Goal: Communication & Community: Answer question/provide support

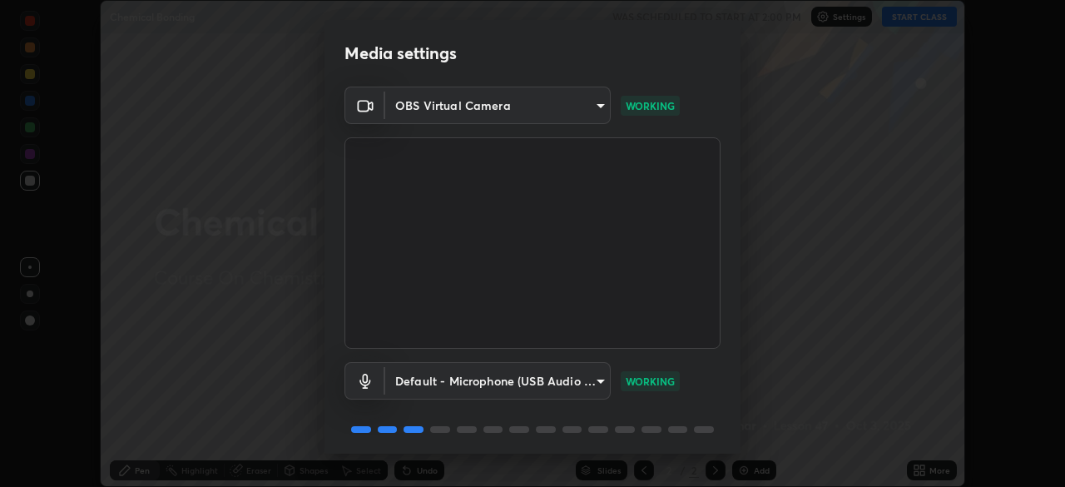
scroll to position [59, 0]
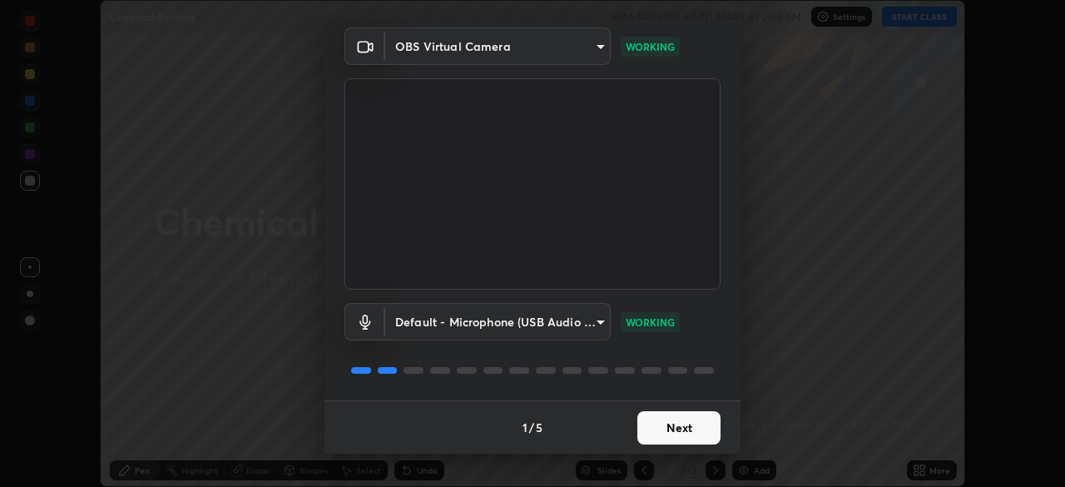
click at [663, 414] on button "Next" at bounding box center [678, 427] width 83 height 33
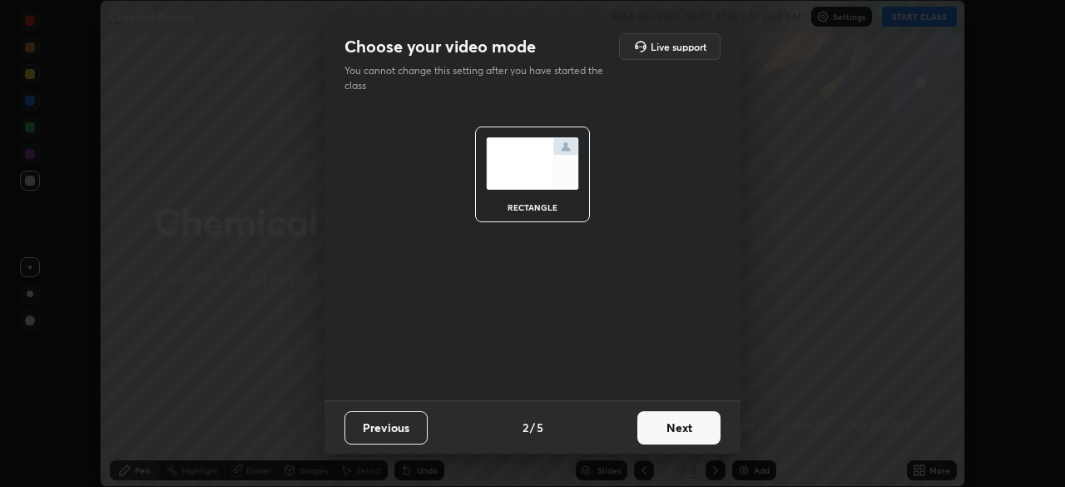
scroll to position [0, 0]
click at [661, 426] on button "Next" at bounding box center [678, 427] width 83 height 33
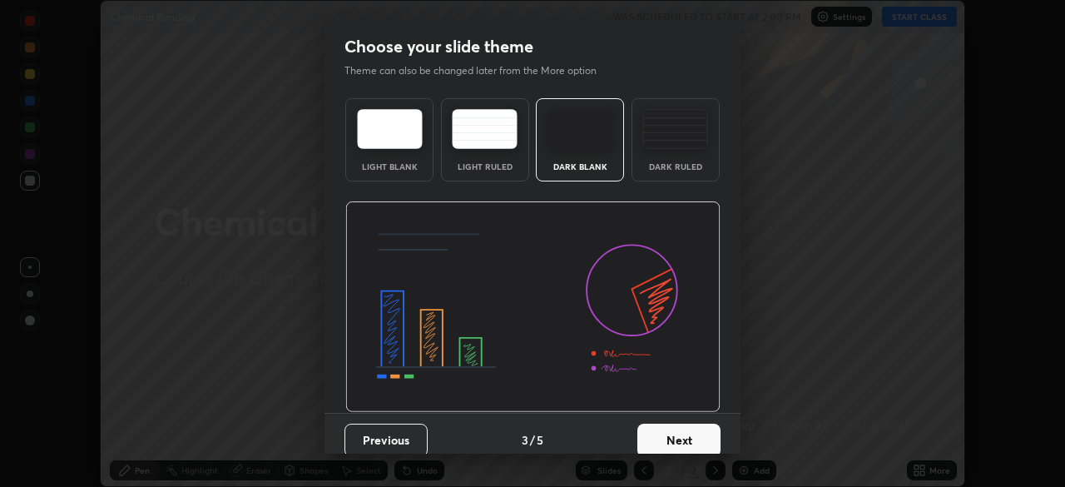
click at [669, 425] on button "Next" at bounding box center [678, 440] width 83 height 33
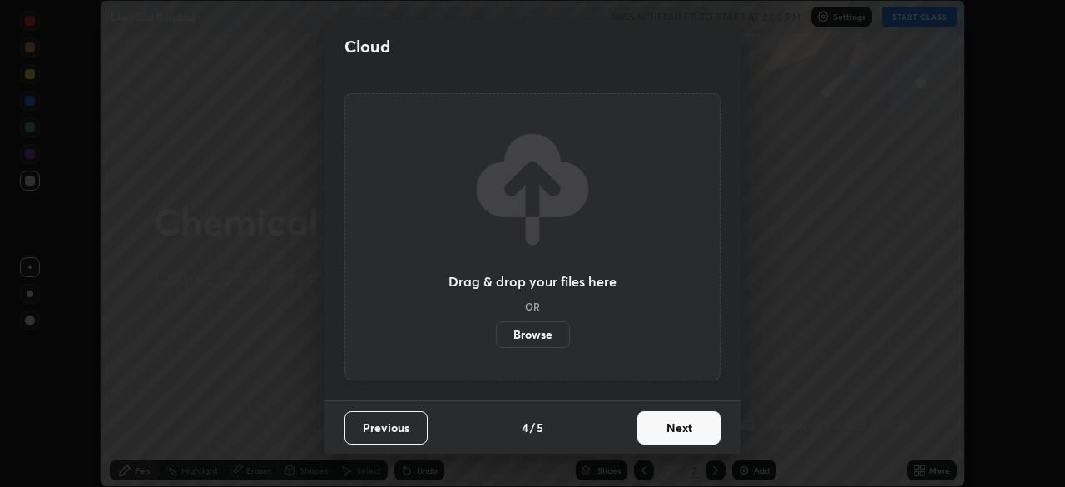
click at [657, 427] on button "Next" at bounding box center [678, 427] width 83 height 33
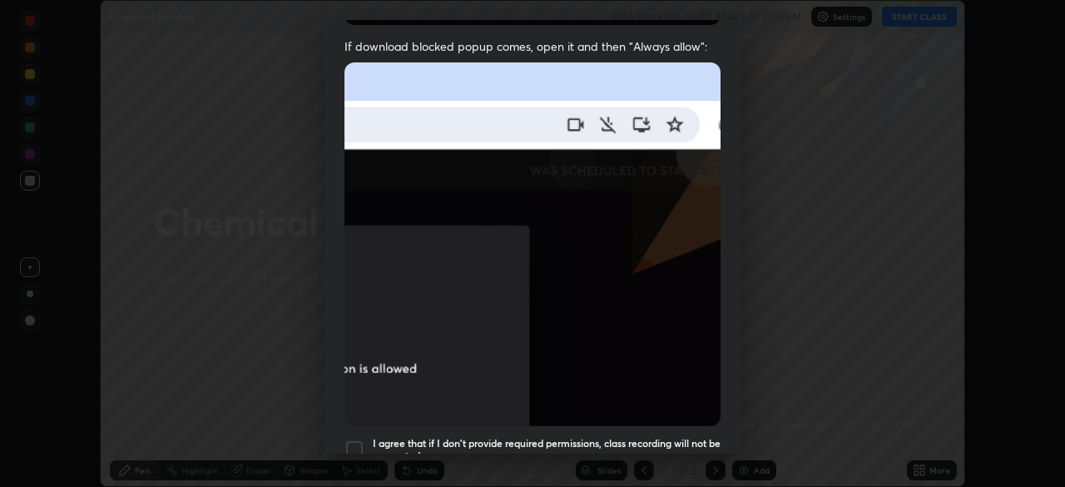
scroll to position [342, 0]
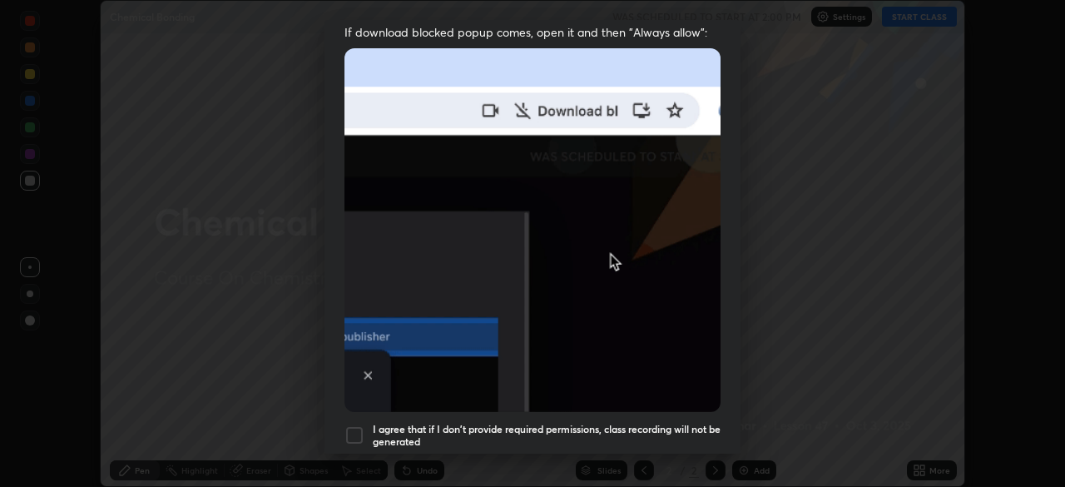
click at [356, 425] on div at bounding box center [355, 435] width 20 height 20
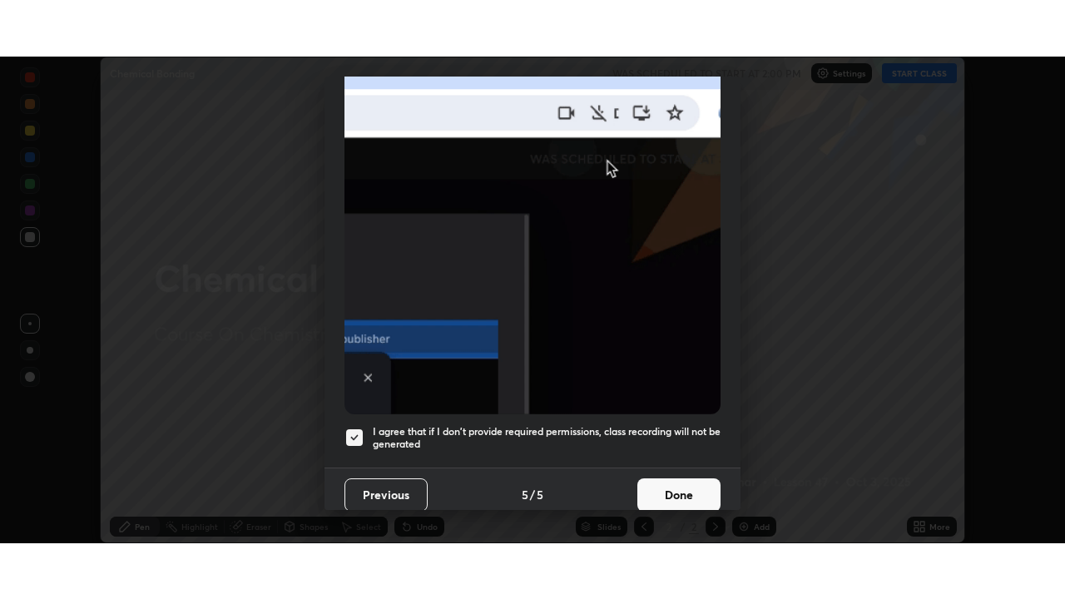
scroll to position [399, 0]
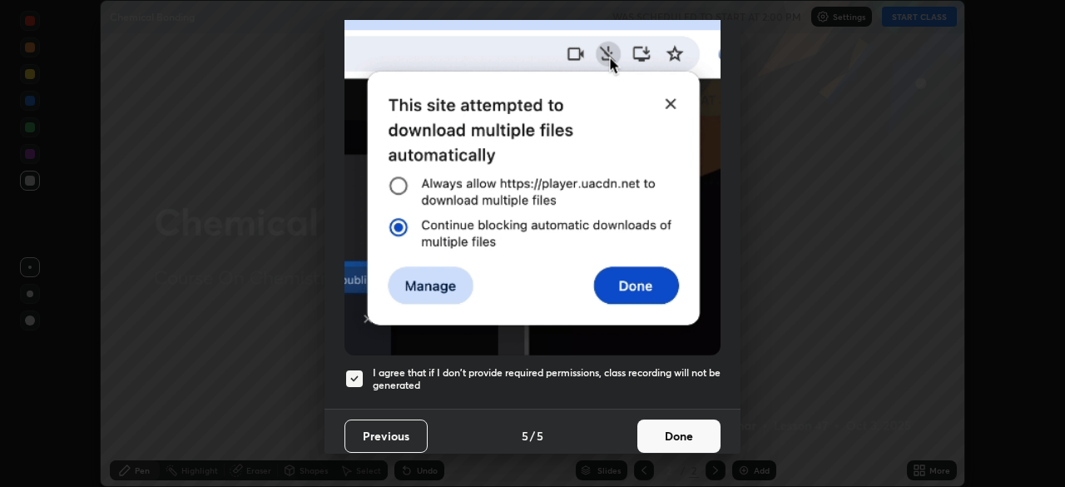
click at [657, 424] on button "Done" at bounding box center [678, 435] width 83 height 33
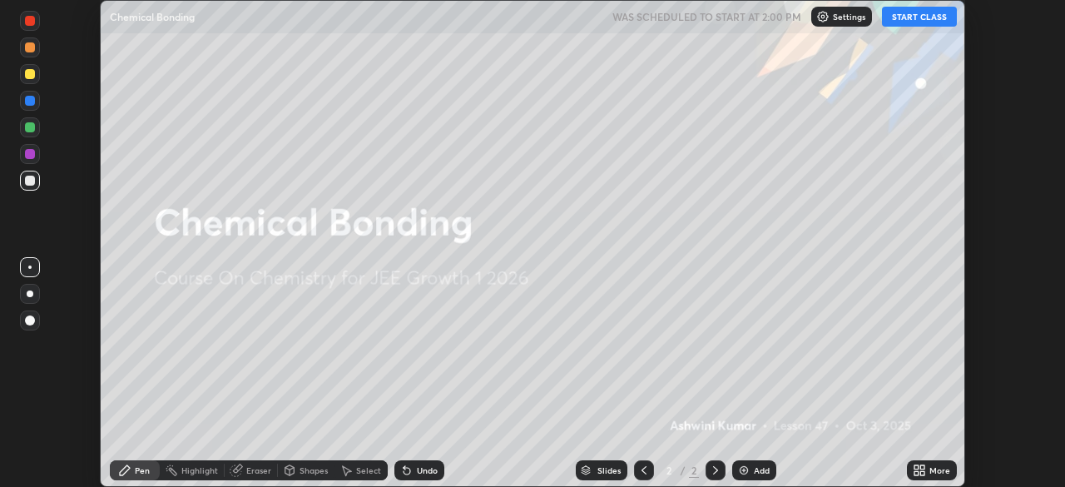
click at [916, 19] on button "START CLASS" at bounding box center [919, 17] width 75 height 20
click at [917, 473] on icon at bounding box center [917, 473] width 4 height 4
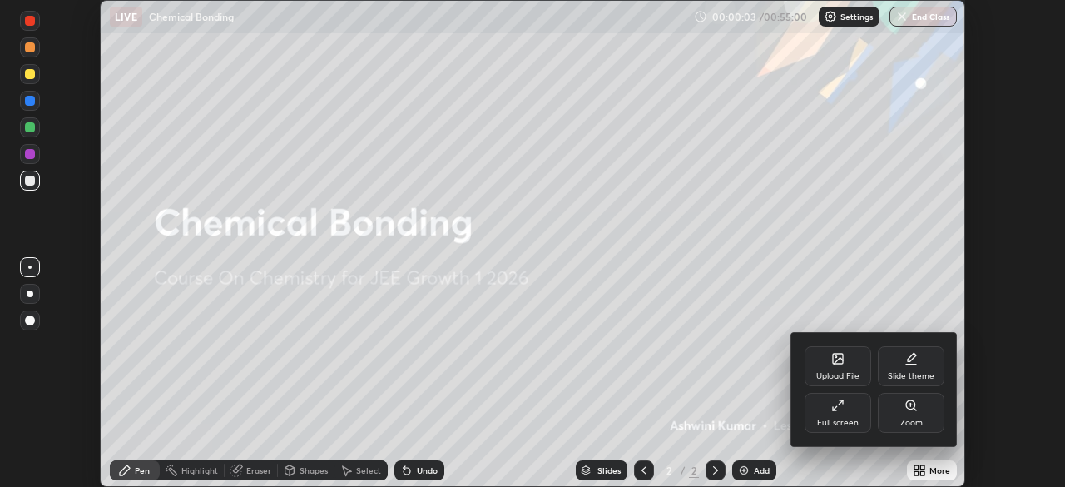
click at [832, 423] on div "Full screen" at bounding box center [838, 423] width 42 height 8
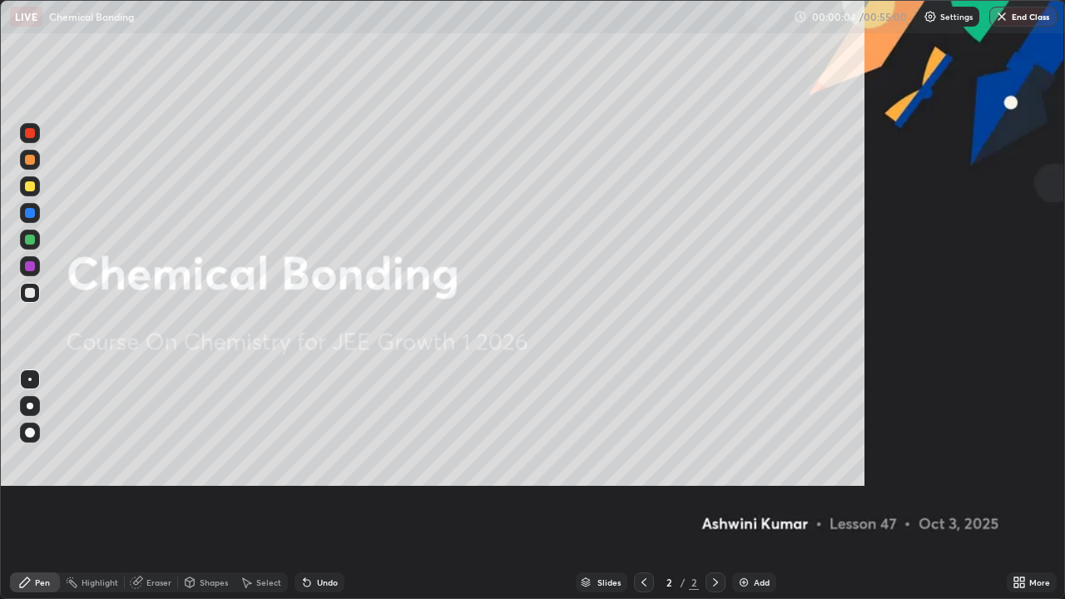
scroll to position [599, 1065]
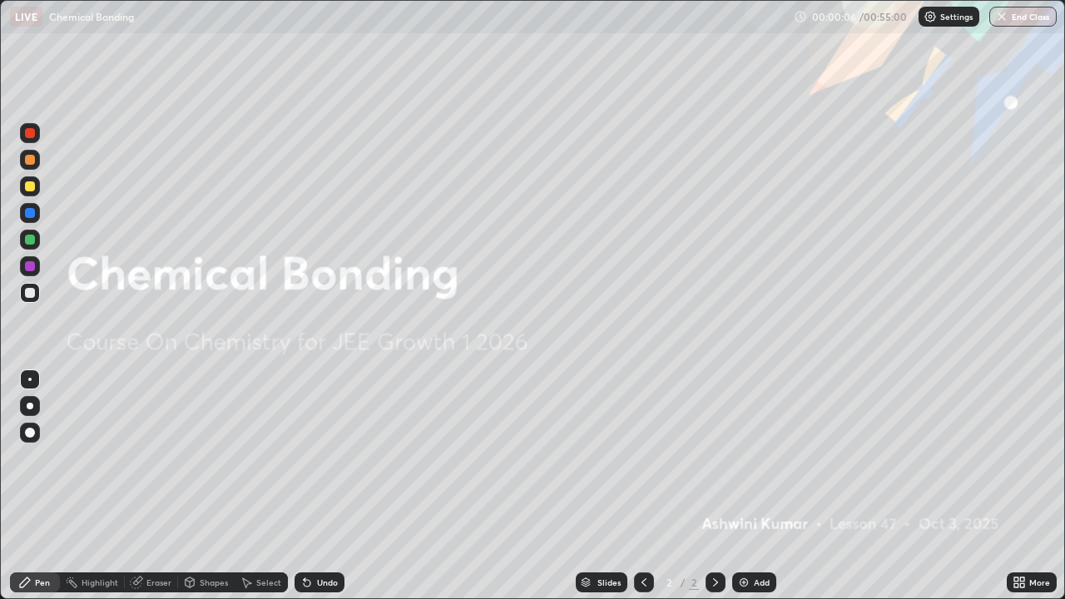
click at [739, 486] on img at bounding box center [743, 582] width 13 height 13
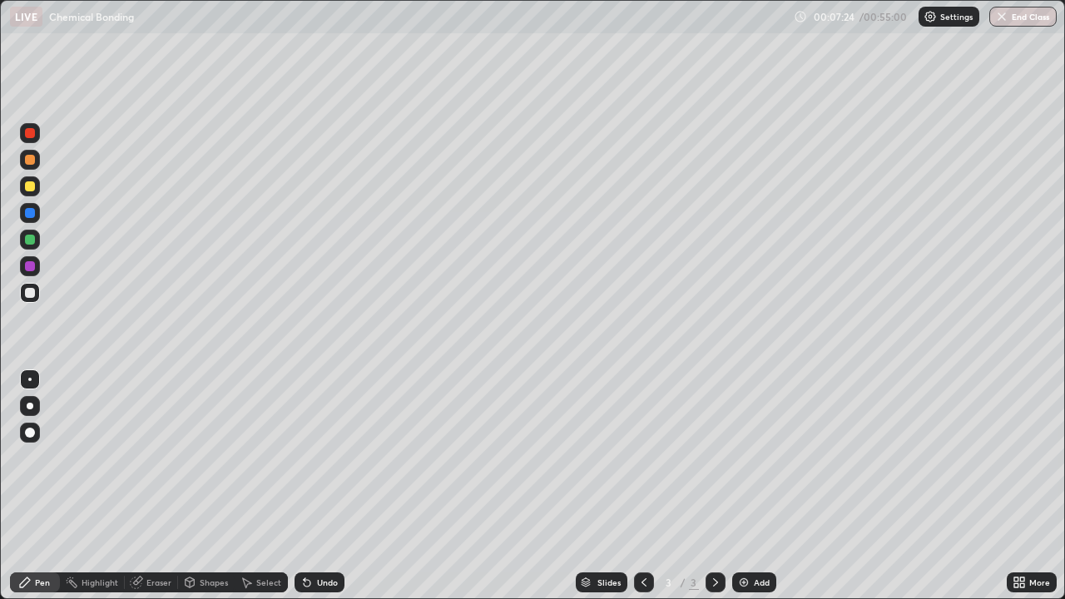
click at [741, 486] on div "Add" at bounding box center [754, 583] width 44 height 20
click at [163, 486] on div "Eraser" at bounding box center [158, 582] width 25 height 8
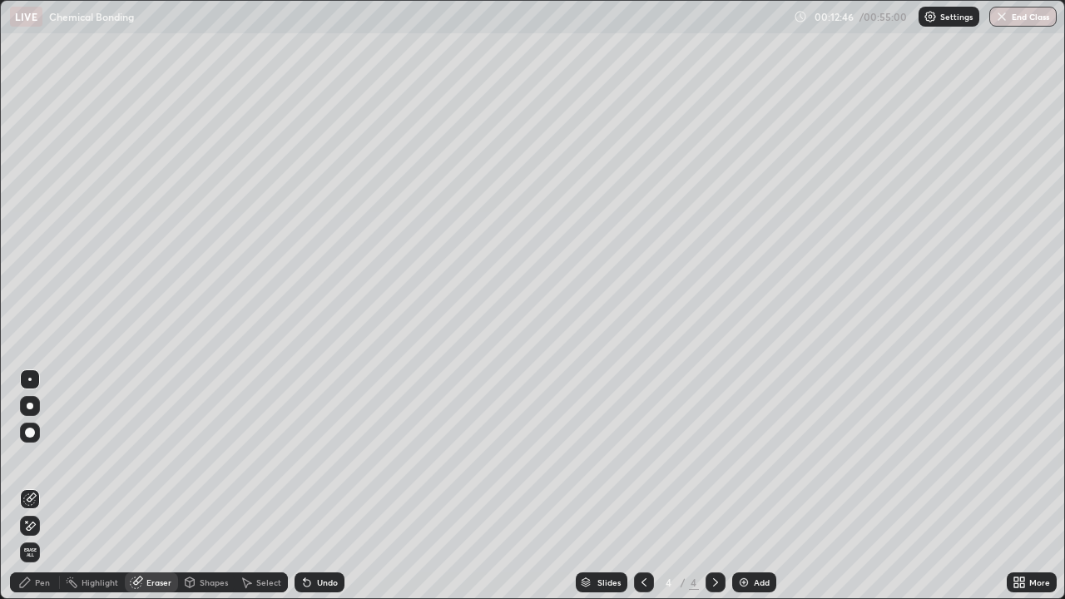
click at [33, 486] on div "Pen" at bounding box center [35, 583] width 50 height 20
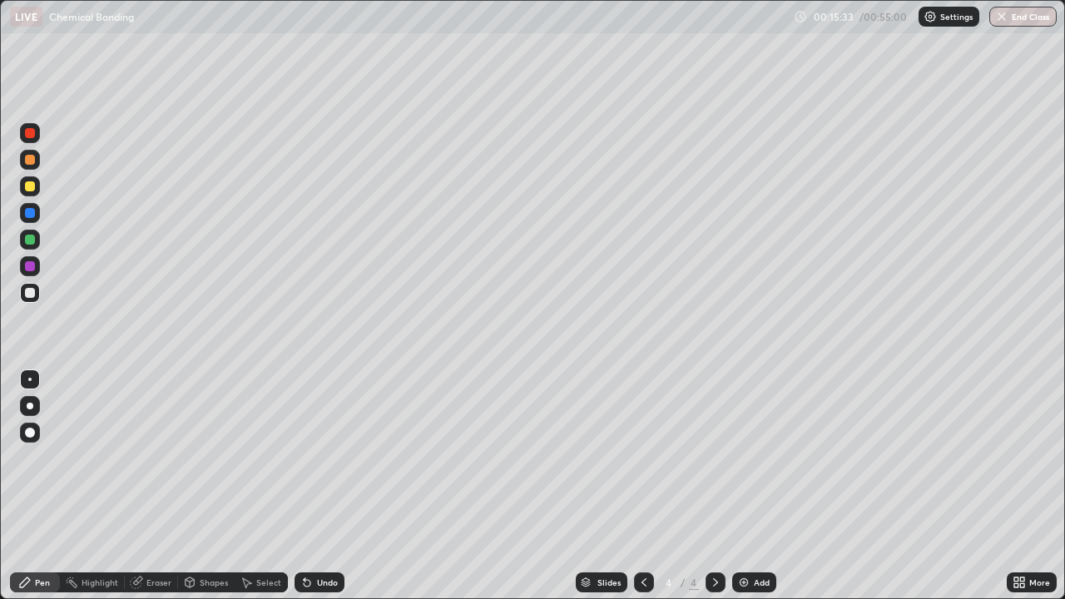
click at [29, 269] on div at bounding box center [30, 266] width 10 height 10
click at [146, 486] on div "Eraser" at bounding box center [158, 582] width 25 height 8
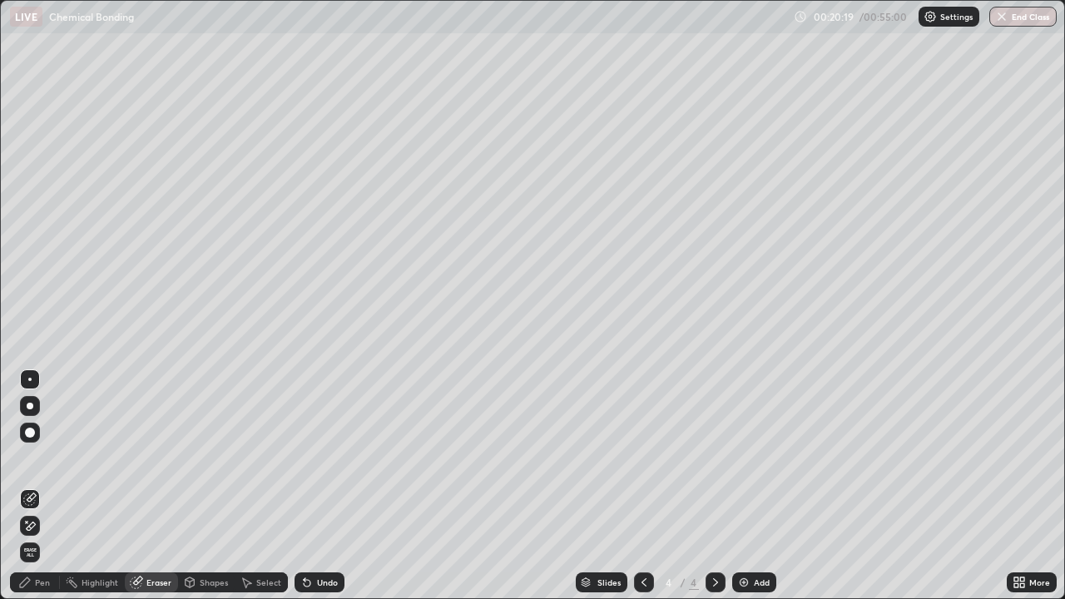
click at [52, 486] on div "Pen" at bounding box center [35, 583] width 50 height 20
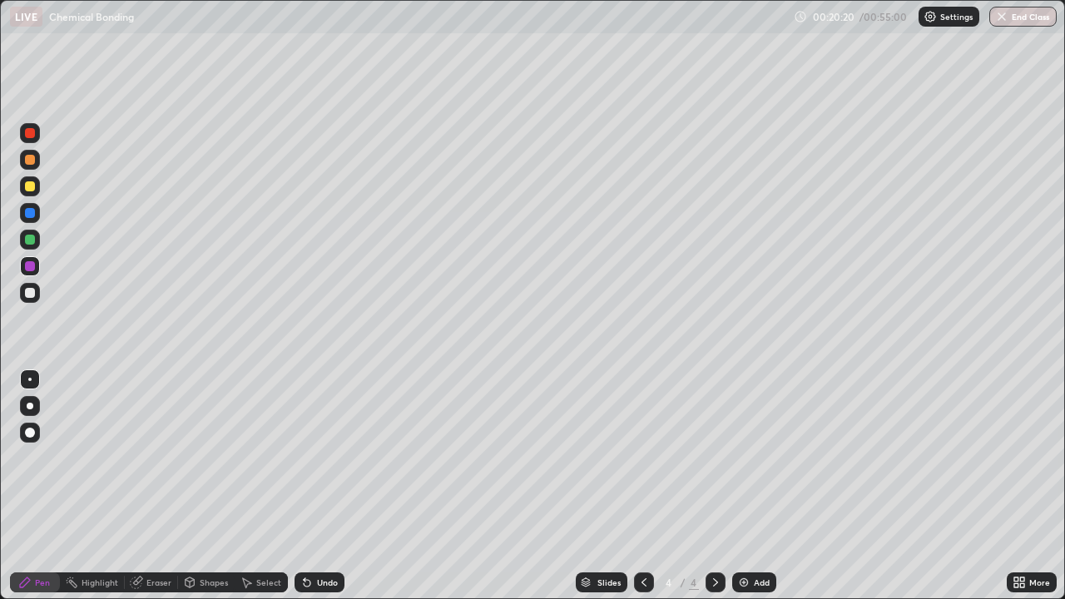
click at [32, 248] on div at bounding box center [30, 240] width 20 height 20
click at [141, 486] on icon at bounding box center [136, 582] width 13 height 13
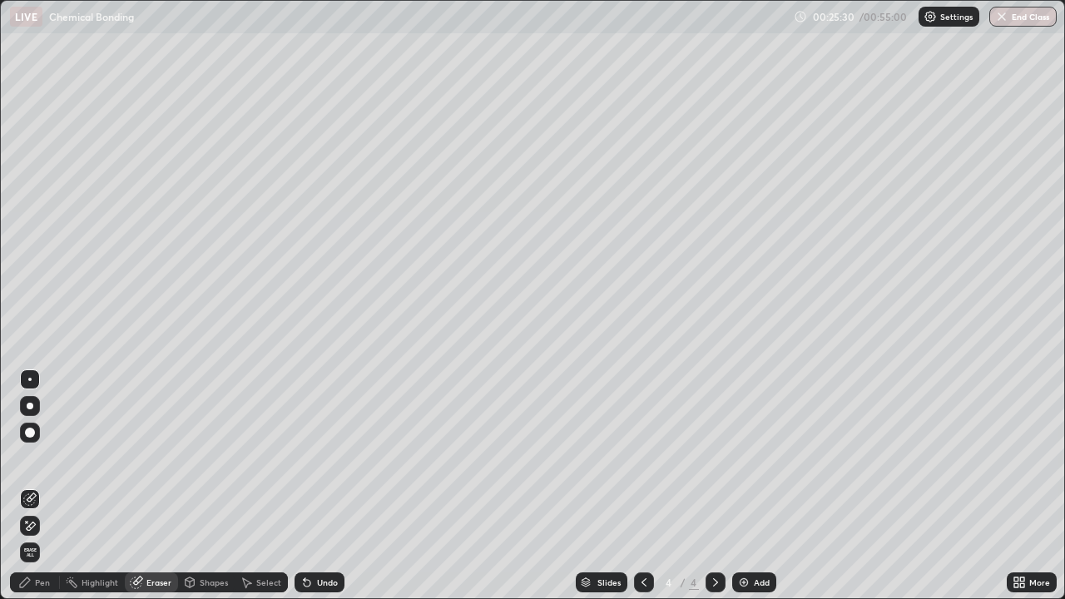
click at [43, 486] on div "Pen" at bounding box center [42, 582] width 15 height 8
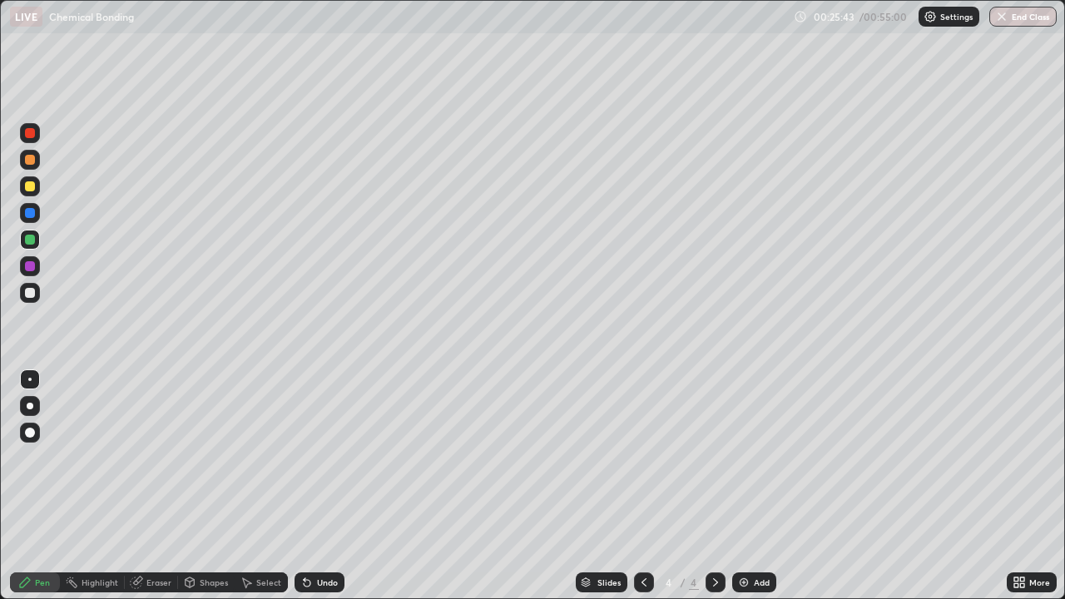
click at [144, 486] on div "Eraser" at bounding box center [151, 583] width 53 height 20
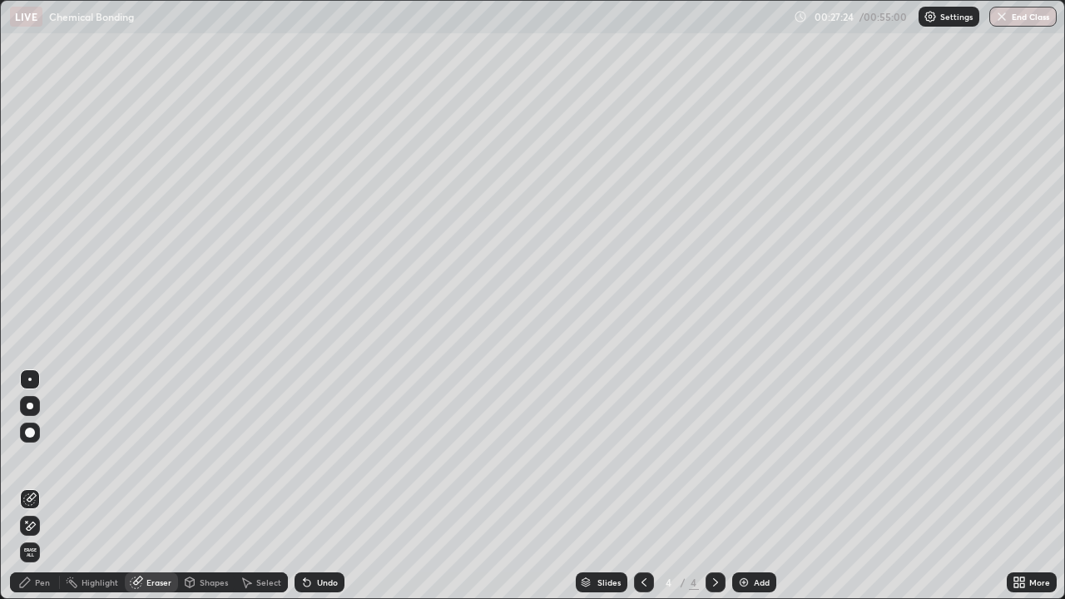
click at [31, 486] on div "Pen" at bounding box center [35, 583] width 50 height 20
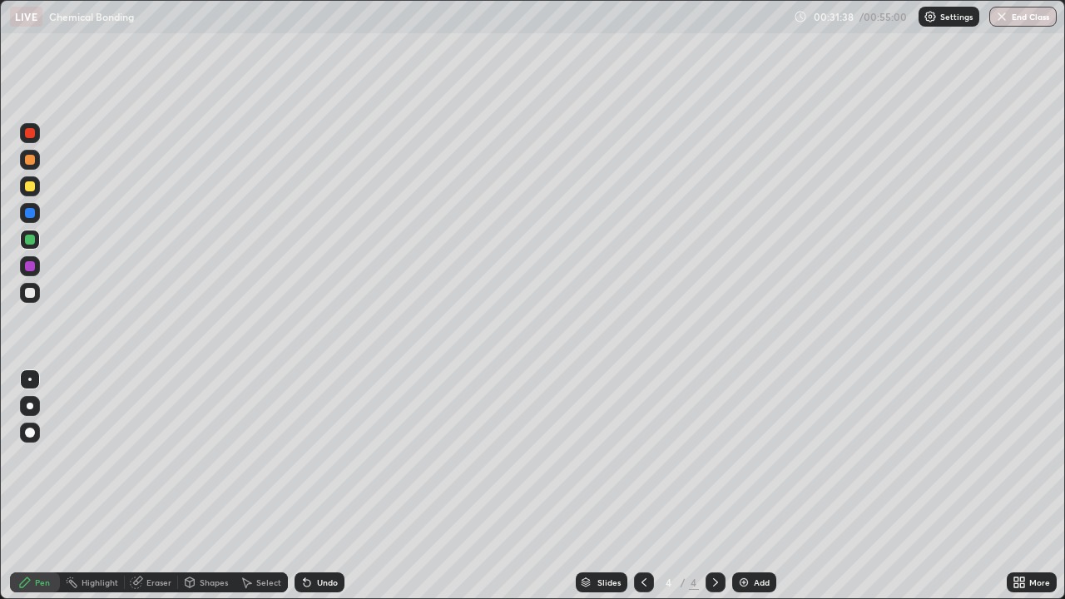
click at [737, 486] on img at bounding box center [743, 582] width 13 height 13
click at [17, 290] on div at bounding box center [30, 293] width 27 height 27
click at [166, 486] on div "Eraser" at bounding box center [158, 582] width 25 height 8
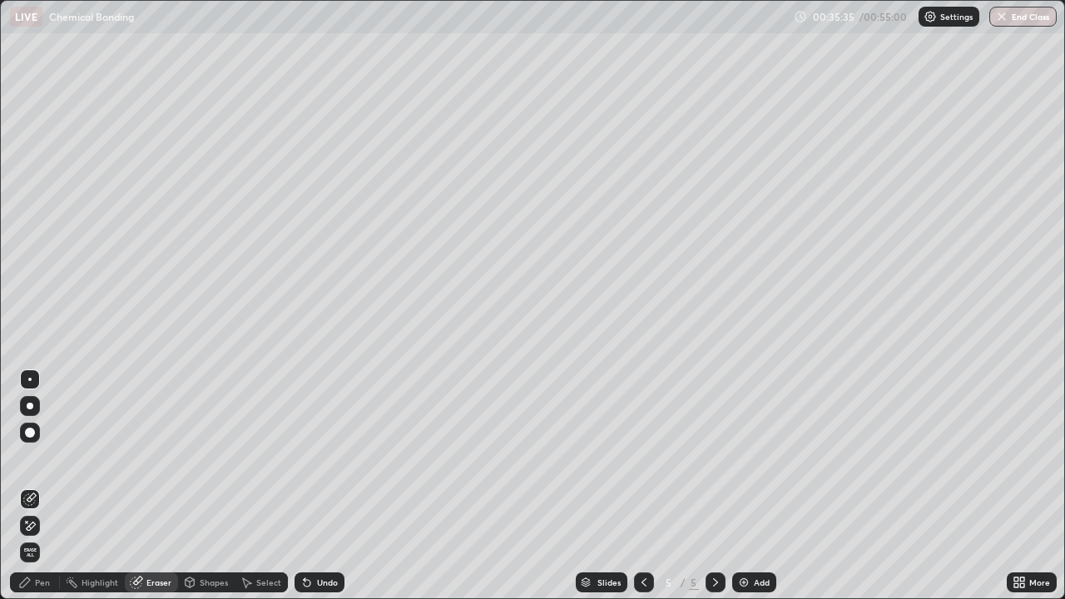
click at [40, 486] on div "Pen" at bounding box center [35, 583] width 50 height 20
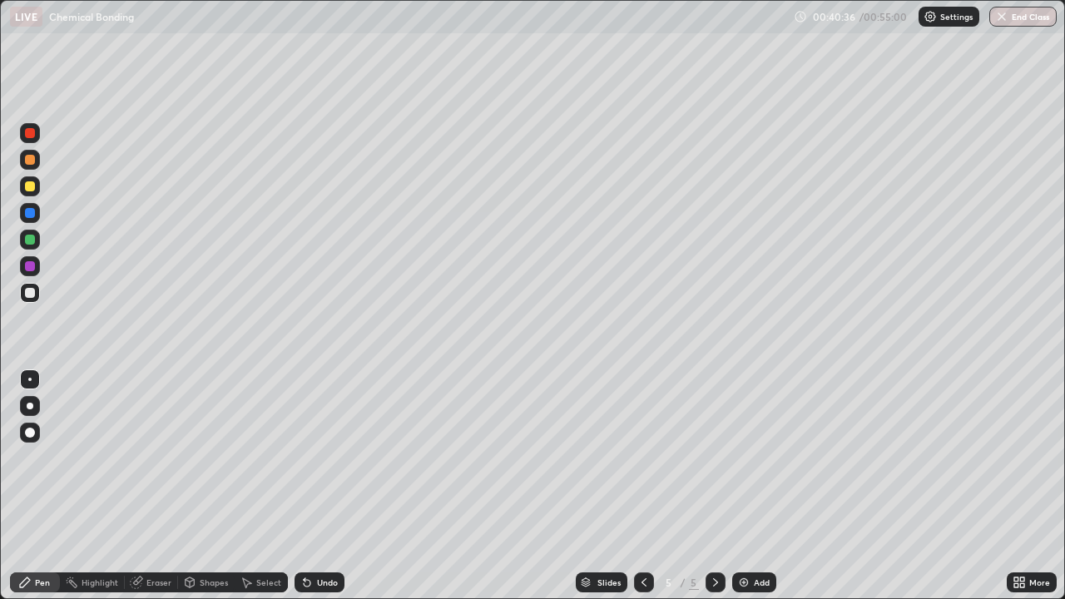
click at [635, 486] on div at bounding box center [644, 583] width 20 height 20
click at [634, 486] on div at bounding box center [644, 583] width 20 height 20
click at [712, 486] on div at bounding box center [716, 583] width 20 height 20
click at [706, 486] on div at bounding box center [716, 583] width 20 height 20
click at [1031, 19] on button "End Class" at bounding box center [1023, 17] width 67 height 20
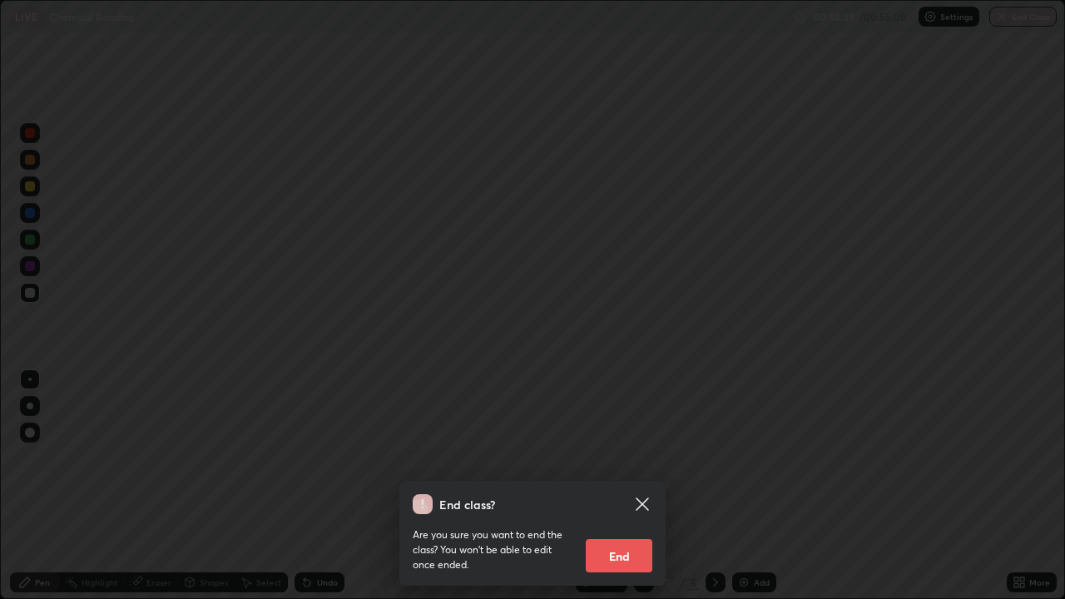
click at [364, 486] on div "End class? Are you sure you want to end the class? You won’t be able to edit on…" at bounding box center [532, 299] width 1065 height 599
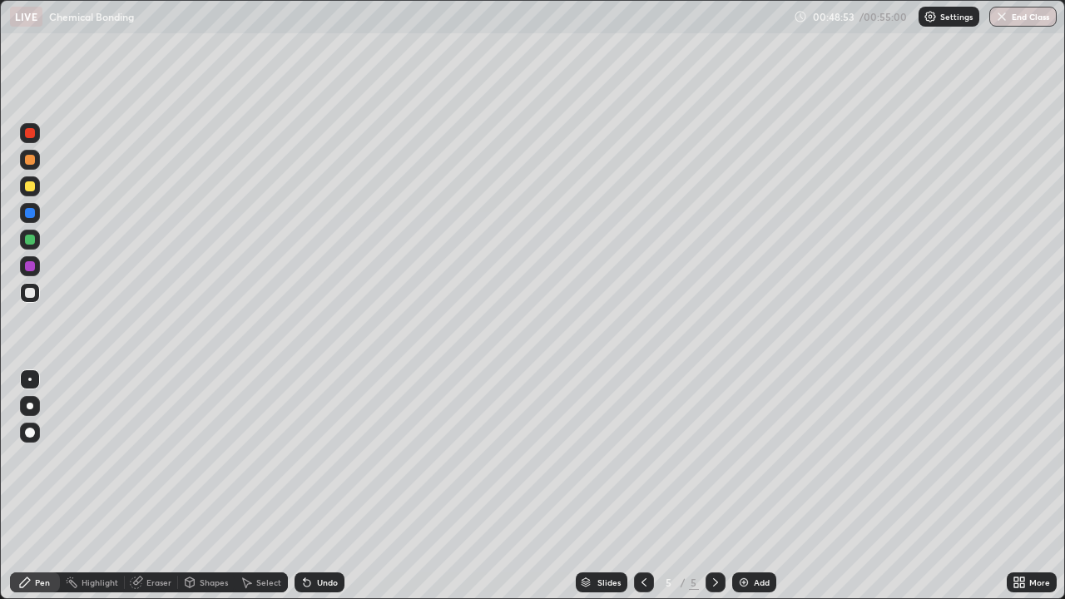
click at [1029, 22] on button "End Class" at bounding box center [1023, 17] width 67 height 20
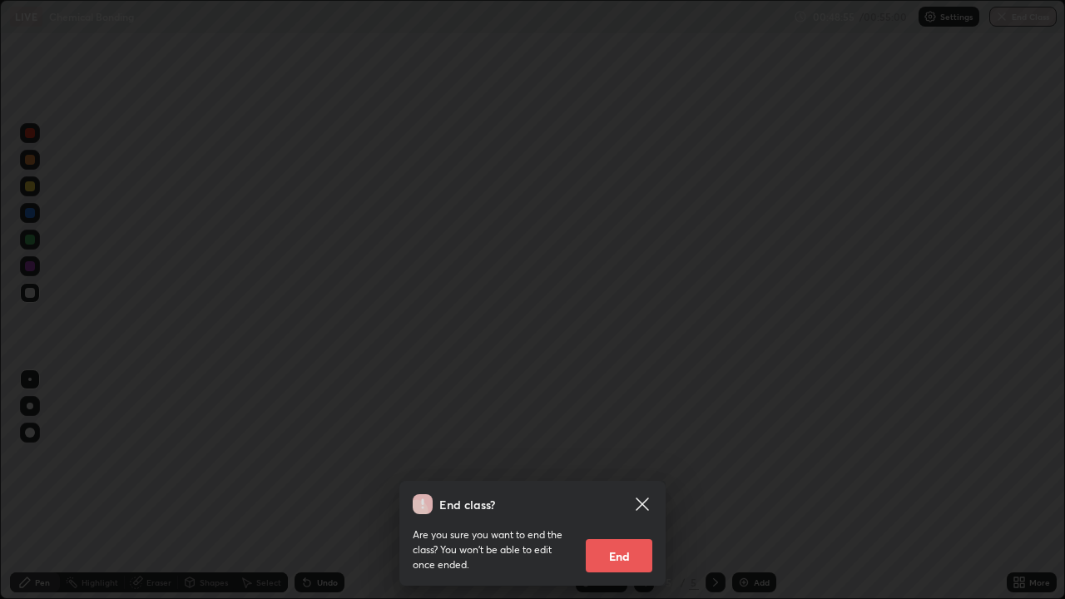
click at [616, 486] on button "End" at bounding box center [619, 555] width 67 height 33
